Goal: Information Seeking & Learning: Learn about a topic

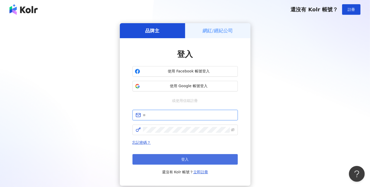
type input "**********"
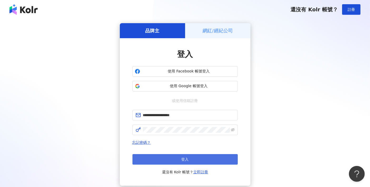
click at [206, 159] on button "登入" at bounding box center [184, 159] width 105 height 11
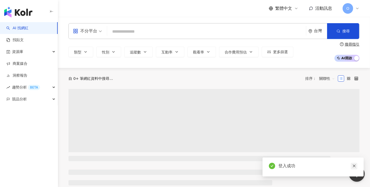
click at [356, 163] on link at bounding box center [354, 166] width 7 height 7
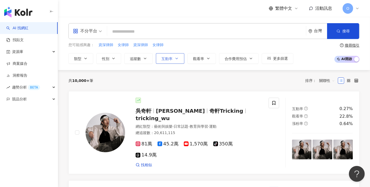
click at [167, 57] on span "互動率" at bounding box center [166, 59] width 11 height 4
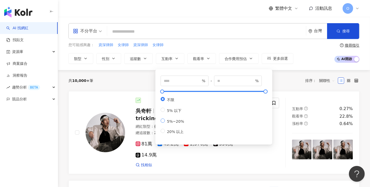
click at [164, 124] on label "5%~20%" at bounding box center [174, 121] width 26 height 5
type input "*"
type input "**"
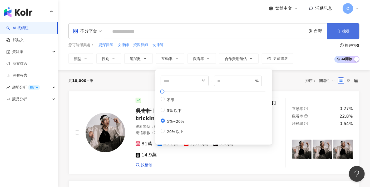
click at [340, 37] on button "搜尋" at bounding box center [343, 31] width 32 height 16
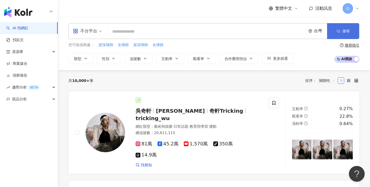
click at [340, 32] on line "button" at bounding box center [339, 32] width 1 height 1
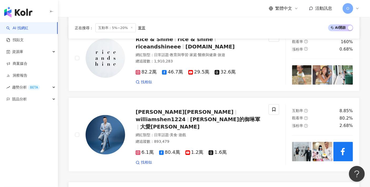
scroll to position [965, 0]
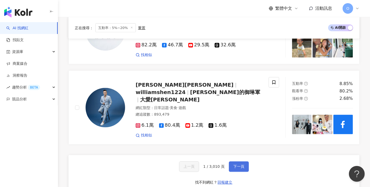
click at [242, 165] on span "下一頁" at bounding box center [238, 167] width 11 height 4
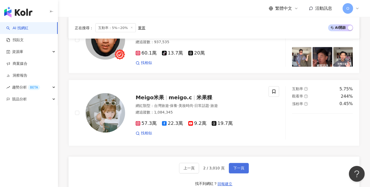
scroll to position [995, 0]
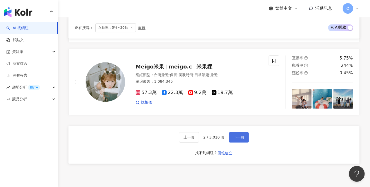
click at [239, 135] on span "下一頁" at bounding box center [238, 137] width 11 height 4
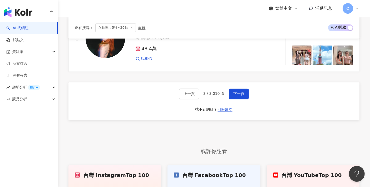
scroll to position [1001, 0]
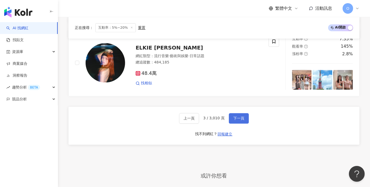
click at [244, 113] on button "下一頁" at bounding box center [239, 118] width 20 height 11
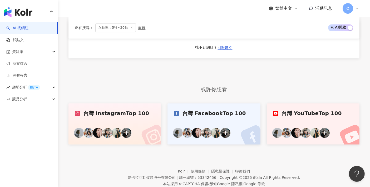
scroll to position [972, 0]
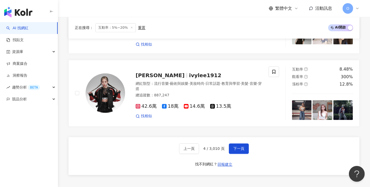
click at [237, 137] on div "上一頁 4 / 3,010 頁 下一頁 找不到網紅？ 回報建立" at bounding box center [213, 156] width 291 height 38
click at [237, 147] on span "下一頁" at bounding box center [238, 149] width 11 height 4
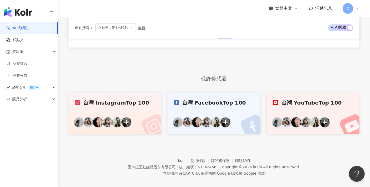
scroll to position [1001, 0]
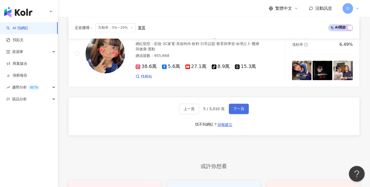
click at [234, 103] on button "下一頁" at bounding box center [239, 108] width 20 height 11
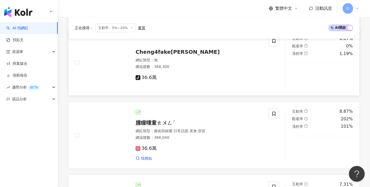
scroll to position [504, 0]
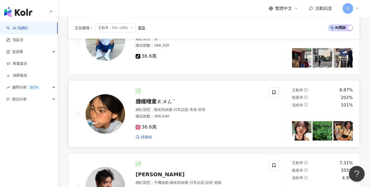
click at [146, 98] on span "朣瞳曈童ㄊㄨㄥˊ" at bounding box center [156, 101] width 40 height 6
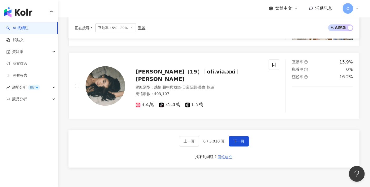
scroll to position [1001, 0]
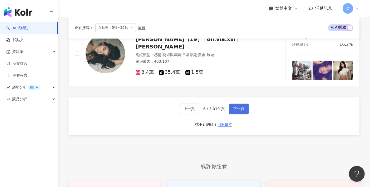
click at [236, 107] on span "下一頁" at bounding box center [238, 109] width 11 height 4
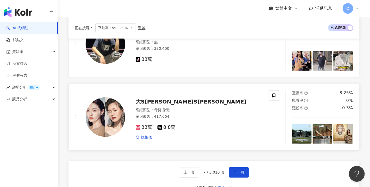
scroll to position [972, 0]
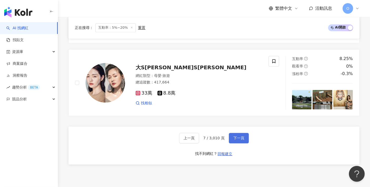
click at [238, 136] on span "下一頁" at bounding box center [238, 138] width 11 height 4
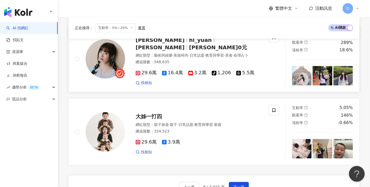
scroll to position [989, 0]
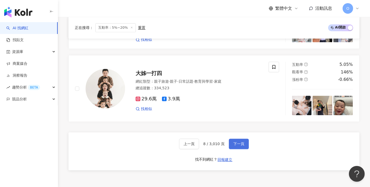
click at [238, 142] on span "下一頁" at bounding box center [238, 144] width 11 height 4
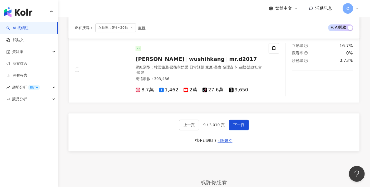
scroll to position [972, 0]
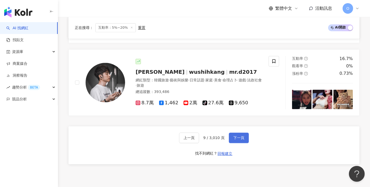
click at [238, 136] on span "下一頁" at bounding box center [238, 138] width 11 height 4
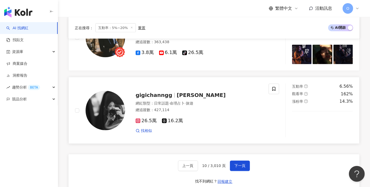
scroll to position [943, 0]
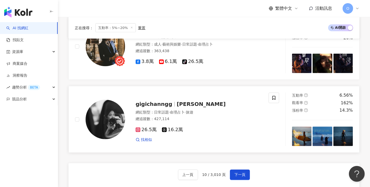
click at [177, 101] on span "Gigi Chang" at bounding box center [201, 104] width 49 height 6
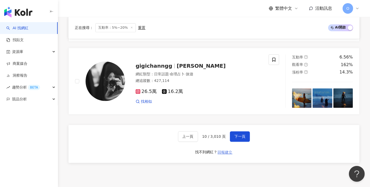
scroll to position [1031, 0]
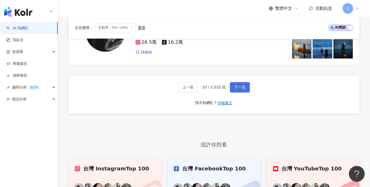
click at [244, 82] on button "下一頁" at bounding box center [240, 87] width 20 height 11
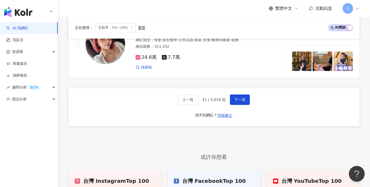
scroll to position [1007, 0]
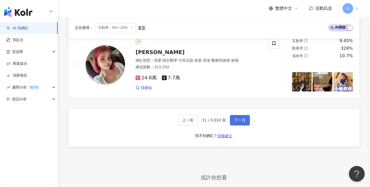
click at [237, 118] on span "下一頁" at bounding box center [239, 120] width 11 height 4
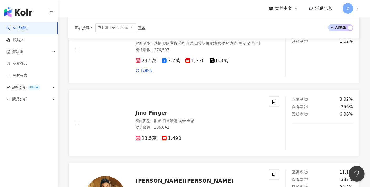
scroll to position [810, 0]
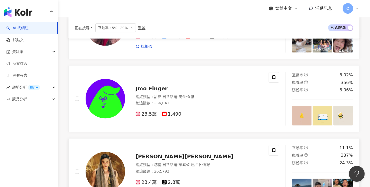
click at [152, 153] on span "李承俊ryan" at bounding box center [185, 156] width 98 height 6
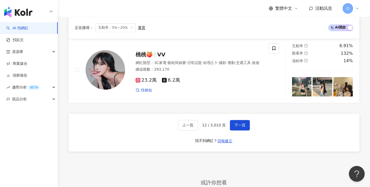
scroll to position [984, 0]
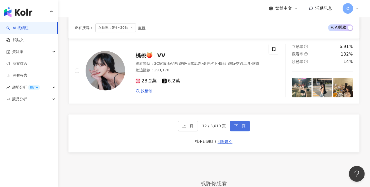
click at [235, 124] on span "下一頁" at bounding box center [239, 126] width 11 height 4
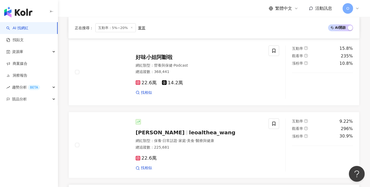
scroll to position [843, 0]
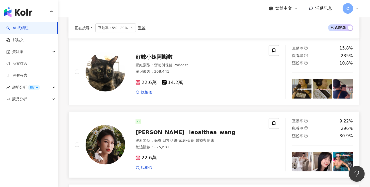
click at [184, 126] on div "Althea昕 leoalthea_wang 網紅類型 ： 保養 · 日常話題 · 家庭 · 美食 · 醫療與健康 總追蹤數 ： 225,681 22.6萬 …" at bounding box center [193, 144] width 137 height 51
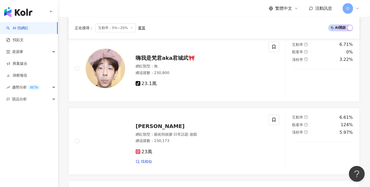
scroll to position [473, 0]
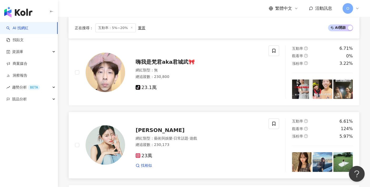
click at [151, 127] on span "田仲埜愛" at bounding box center [160, 130] width 49 height 6
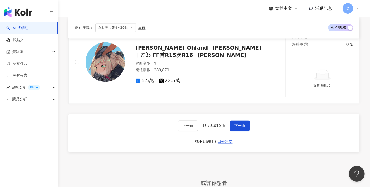
scroll to position [995, 0]
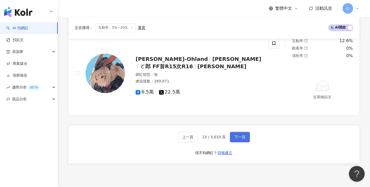
click at [239, 132] on button "下一頁" at bounding box center [240, 137] width 20 height 11
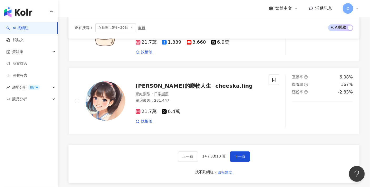
scroll to position [1013, 0]
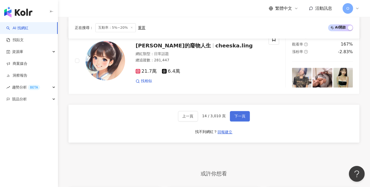
click at [242, 114] on span "下一頁" at bounding box center [239, 116] width 11 height 4
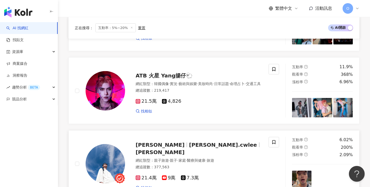
scroll to position [489, 0]
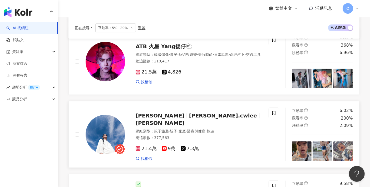
click at [189, 114] on span "daniel.cwlee" at bounding box center [223, 115] width 68 height 6
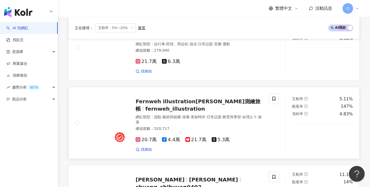
scroll to position [205, 0]
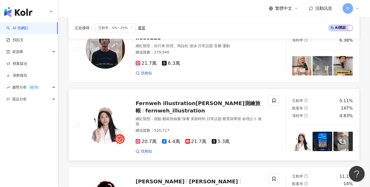
click at [197, 105] on div "Fernweh illustration愛麗絲測繪旅帳 fernweh_illustration" at bounding box center [199, 107] width 127 height 15
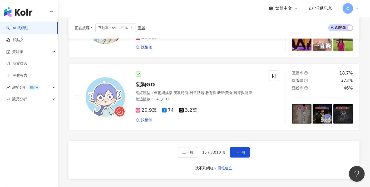
scroll to position [995, 0]
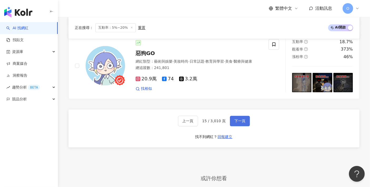
click at [241, 116] on button "下一頁" at bounding box center [240, 121] width 20 height 11
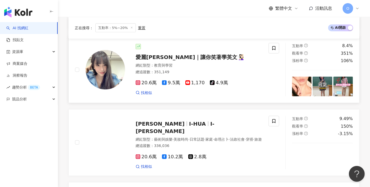
scroll to position [609, 0]
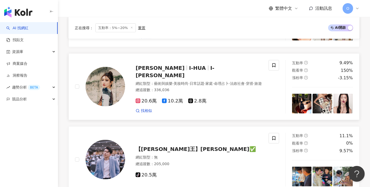
click at [181, 65] on span "I-Hua Wu" at bounding box center [175, 72] width 79 height 14
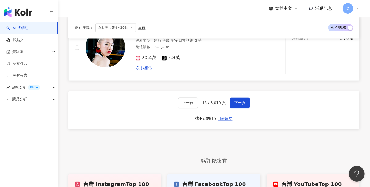
scroll to position [975, 0]
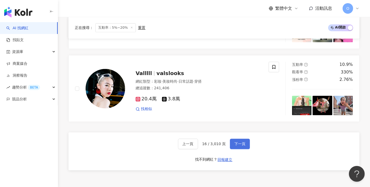
click at [238, 142] on span "下一頁" at bounding box center [239, 144] width 11 height 4
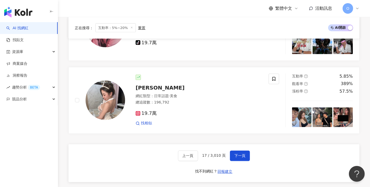
scroll to position [972, 0]
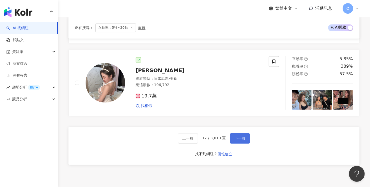
click at [238, 136] on span "下一頁" at bounding box center [239, 138] width 11 height 4
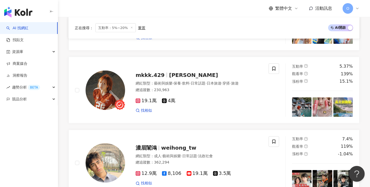
scroll to position [975, 0]
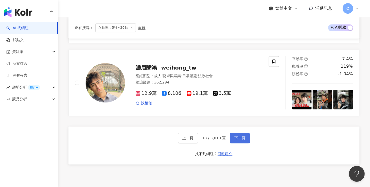
click at [230, 133] on button "下一頁" at bounding box center [240, 138] width 20 height 11
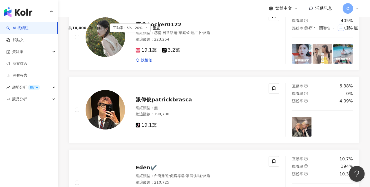
scroll to position [153, 0]
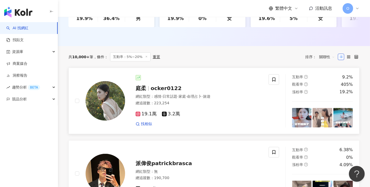
click at [146, 89] on span "庭柔" at bounding box center [141, 88] width 11 height 6
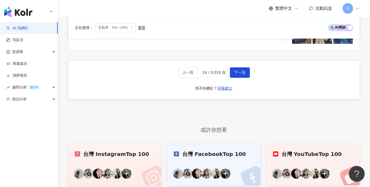
scroll to position [1001, 0]
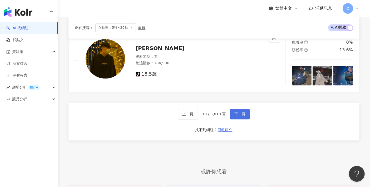
click at [236, 109] on button "下一頁" at bounding box center [240, 114] width 20 height 11
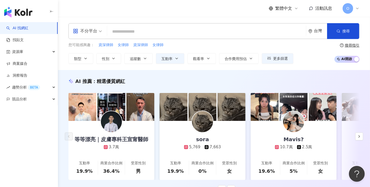
scroll to position [0, 0]
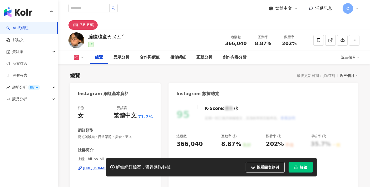
click at [77, 57] on icon at bounding box center [76, 57] width 3 height 3
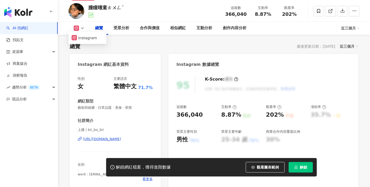
click at [107, 137] on div "https://www.instagram.com/bii_bo_bii/" at bounding box center [102, 139] width 38 height 5
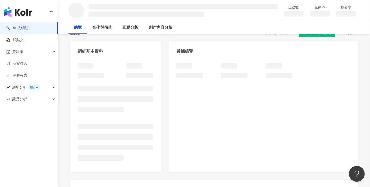
scroll to position [58, 0]
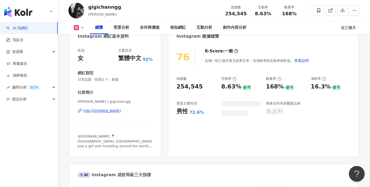
click at [121, 112] on div "https://www.instagram.com/gigichanngg/" at bounding box center [102, 111] width 38 height 5
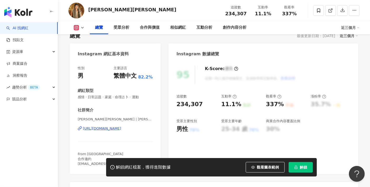
scroll to position [40, 0]
click at [121, 128] on div "https://www.instagram.com/ryan_licheng/" at bounding box center [102, 128] width 38 height 5
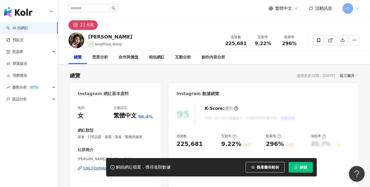
click at [121, 166] on div "https://www.instagram.com/althea_hsingan/" at bounding box center [102, 168] width 38 height 5
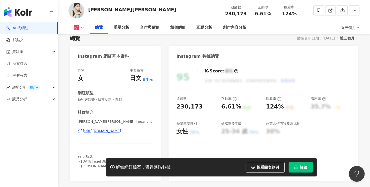
scroll to position [58, 0]
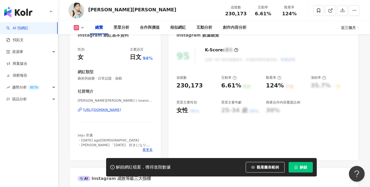
click at [117, 110] on div "[URL][DOMAIN_NAME]" at bounding box center [102, 109] width 38 height 5
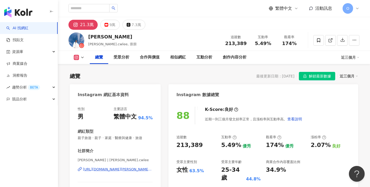
click at [138, 167] on div "https://www.instagram.com/daniel.cwlee/" at bounding box center [118, 169] width 70 height 5
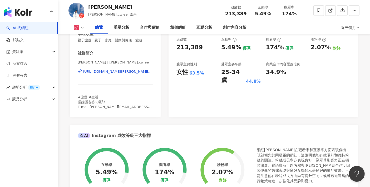
scroll to position [29, 0]
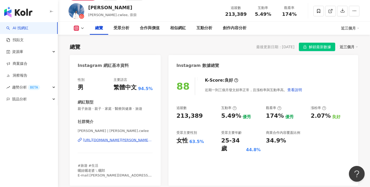
click at [107, 140] on div "https://www.instagram.com/daniel.cwlee/" at bounding box center [118, 140] width 70 height 5
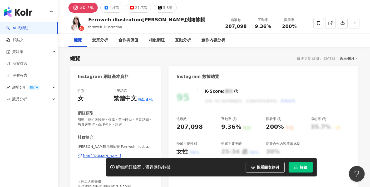
scroll to position [88, 0]
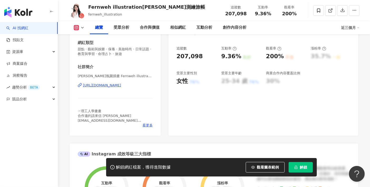
click at [119, 84] on div "[URL][DOMAIN_NAME]" at bounding box center [102, 85] width 38 height 5
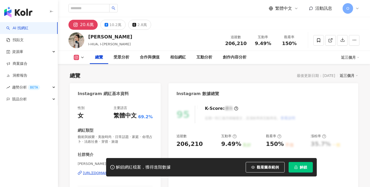
scroll to position [88, 0]
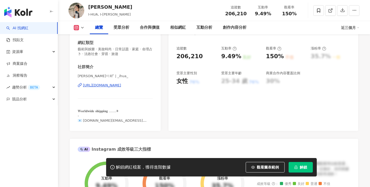
click at [108, 86] on div "https://www.instagram.com/_ihua_/" at bounding box center [102, 85] width 38 height 5
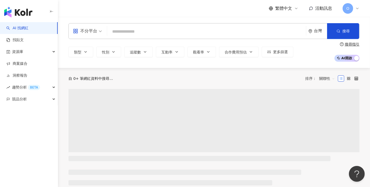
click at [147, 36] on input "search" at bounding box center [206, 32] width 195 height 10
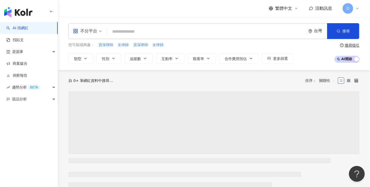
click at [150, 32] on input "search" at bounding box center [206, 32] width 195 height 10
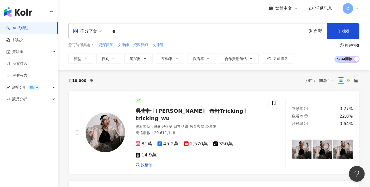
type input "**"
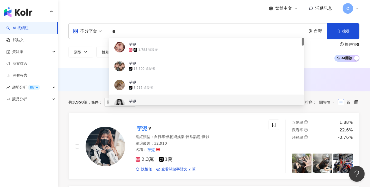
click at [346, 70] on div "AI 推薦 ： 無結果，請嘗試搜尋其他語言關鍵字或條件" at bounding box center [214, 79] width 312 height 23
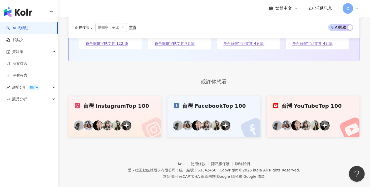
scroll to position [1002, 0]
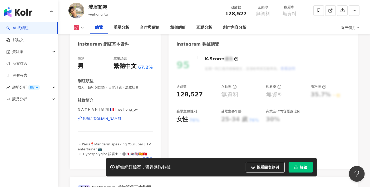
scroll to position [58, 0]
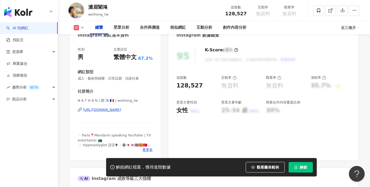
click at [121, 110] on div "https://www.instagram.com/weihong_tw/" at bounding box center [102, 109] width 38 height 5
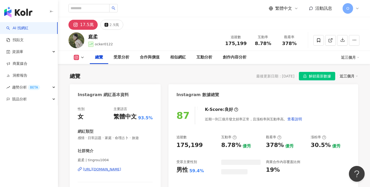
click at [121, 167] on div "[URL][DOMAIN_NAME]" at bounding box center [102, 169] width 38 height 5
